Goal: Navigation & Orientation: Find specific page/section

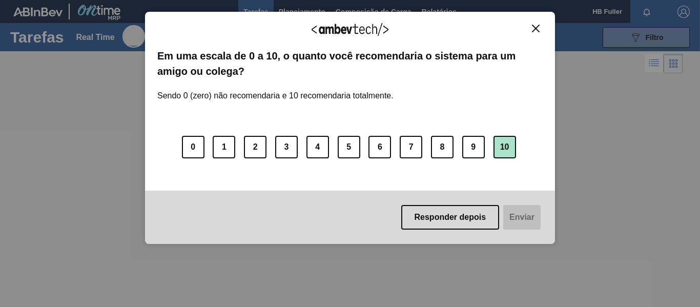
click at [504, 148] on button "10" at bounding box center [504, 147] width 23 height 23
click at [518, 223] on button "Enviar" at bounding box center [520, 217] width 39 height 25
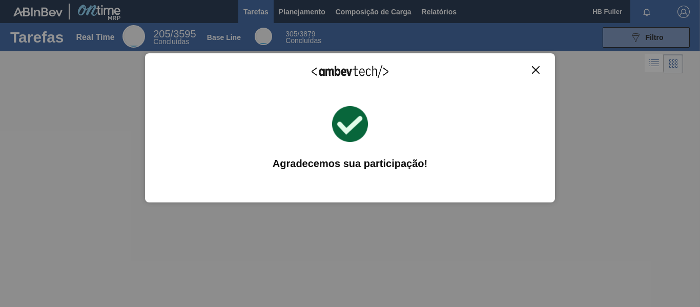
click at [533, 72] on button "Close" at bounding box center [536, 70] width 14 height 9
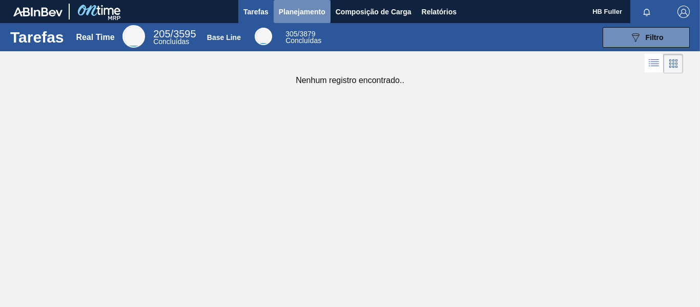
click at [296, 14] on span "Planejamento" at bounding box center [302, 12] width 47 height 12
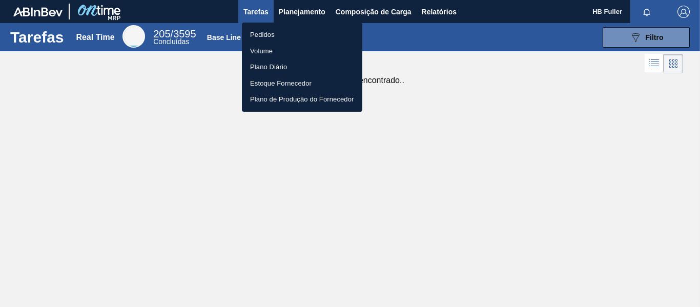
click at [290, 34] on li "Pedidos" at bounding box center [302, 35] width 120 height 16
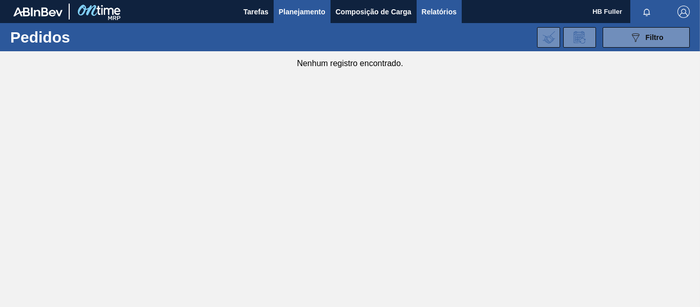
click at [438, 12] on span "Relatórios" at bounding box center [439, 12] width 35 height 12
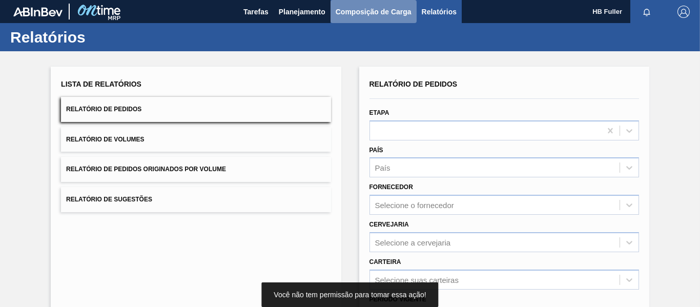
click at [389, 18] on button "Composição de Carga" at bounding box center [373, 11] width 86 height 23
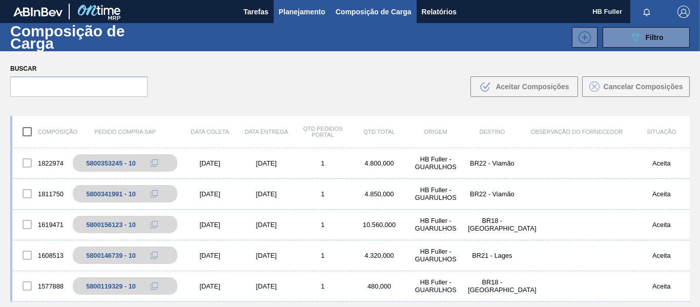
click at [299, 8] on span "Planejamento" at bounding box center [302, 12] width 47 height 12
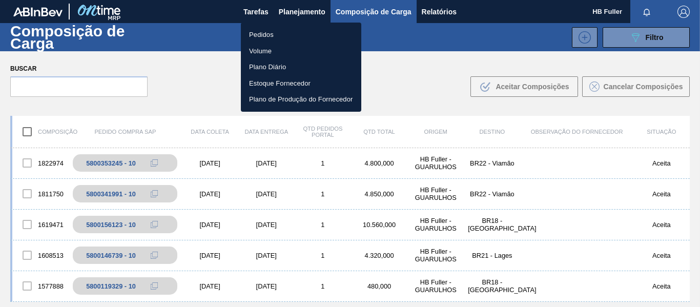
click at [248, 10] on div at bounding box center [350, 153] width 700 height 307
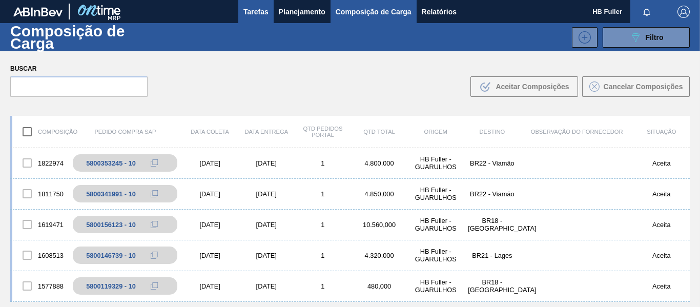
click at [248, 14] on span "Tarefas" at bounding box center [255, 12] width 25 height 12
